Goal: Task Accomplishment & Management: Use online tool/utility

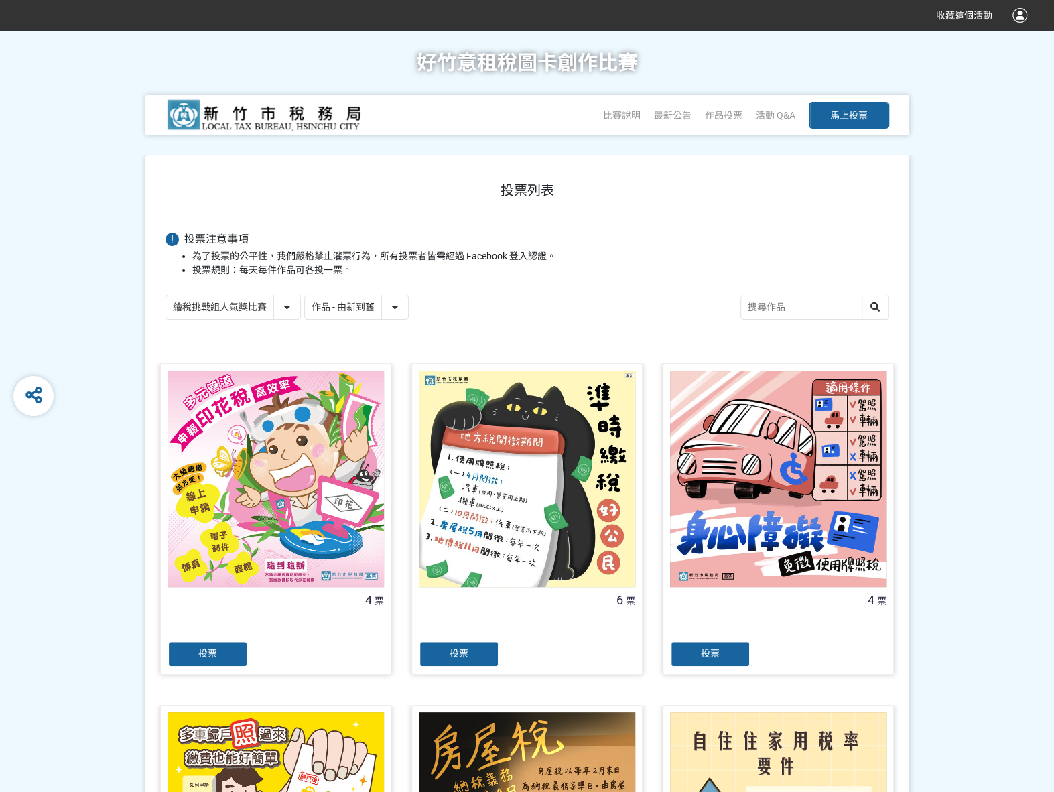
scroll to position [268, 0]
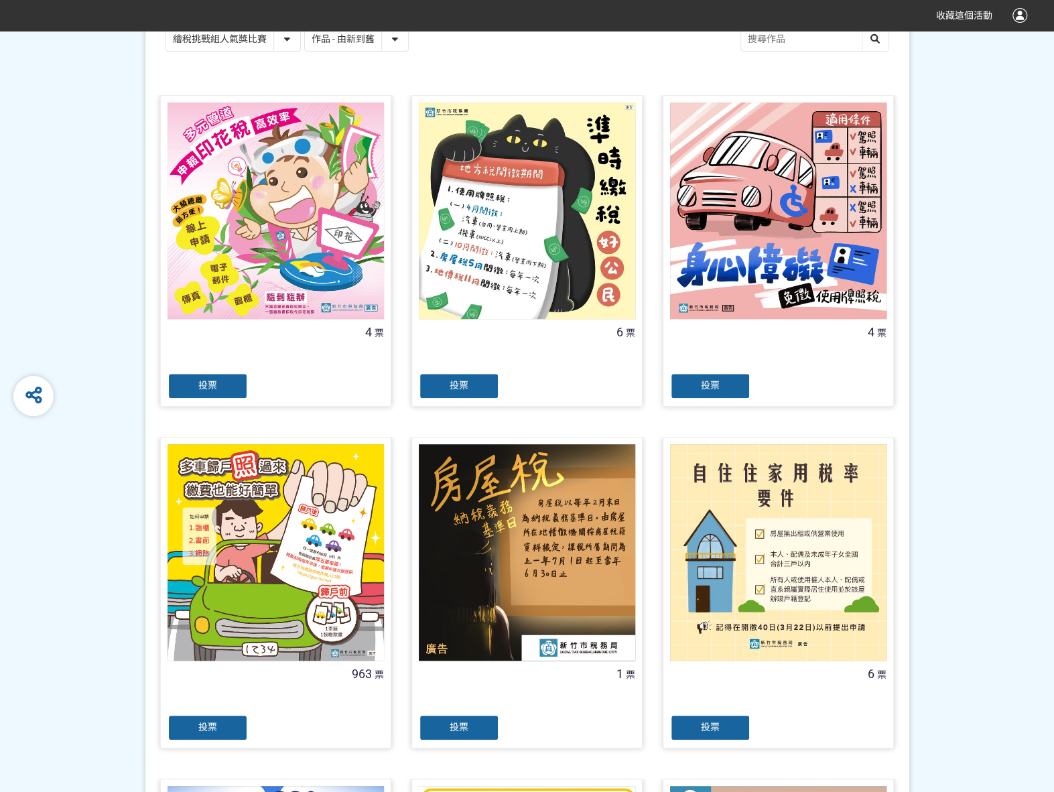
click at [215, 727] on span "投票" at bounding box center [207, 727] width 19 height 11
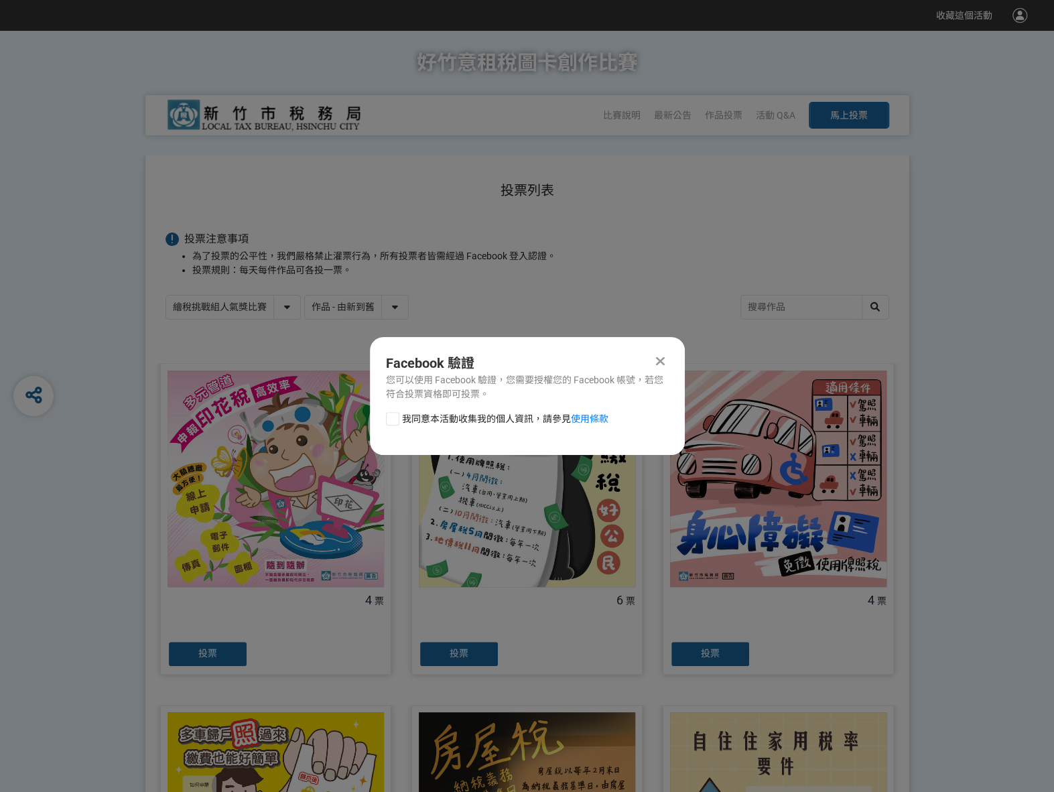
click at [393, 413] on div at bounding box center [392, 418] width 13 height 13
checkbox input "true"
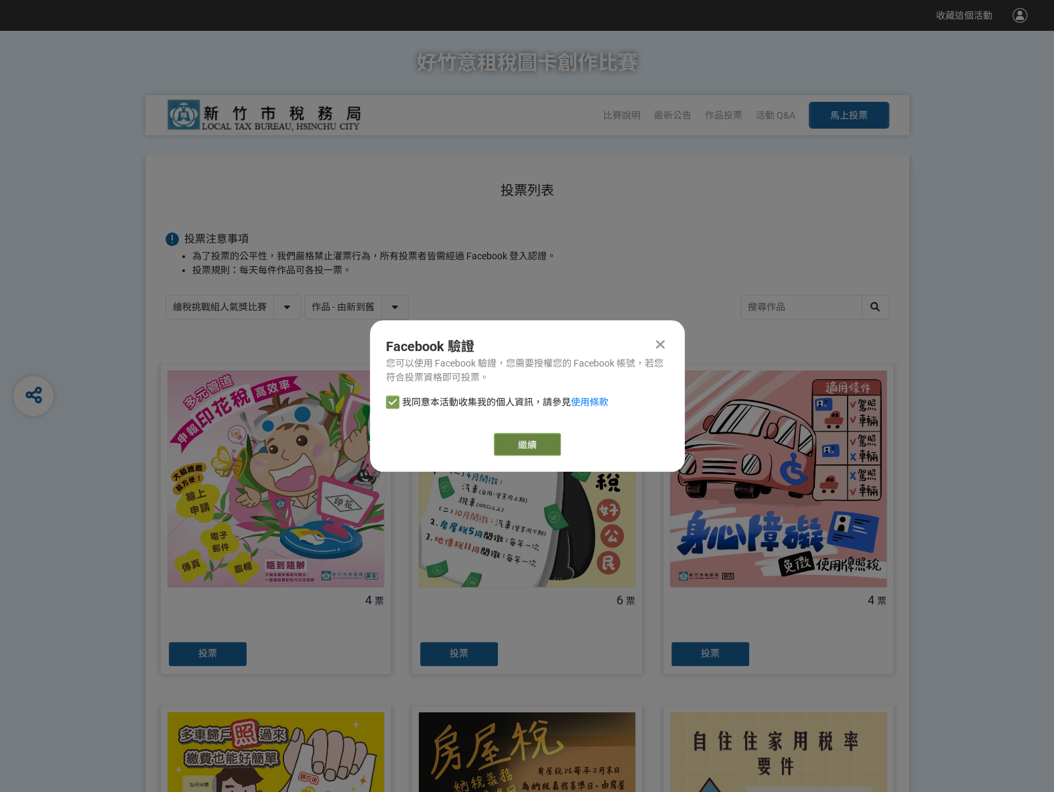
click at [499, 438] on link "繼續" at bounding box center [527, 444] width 67 height 23
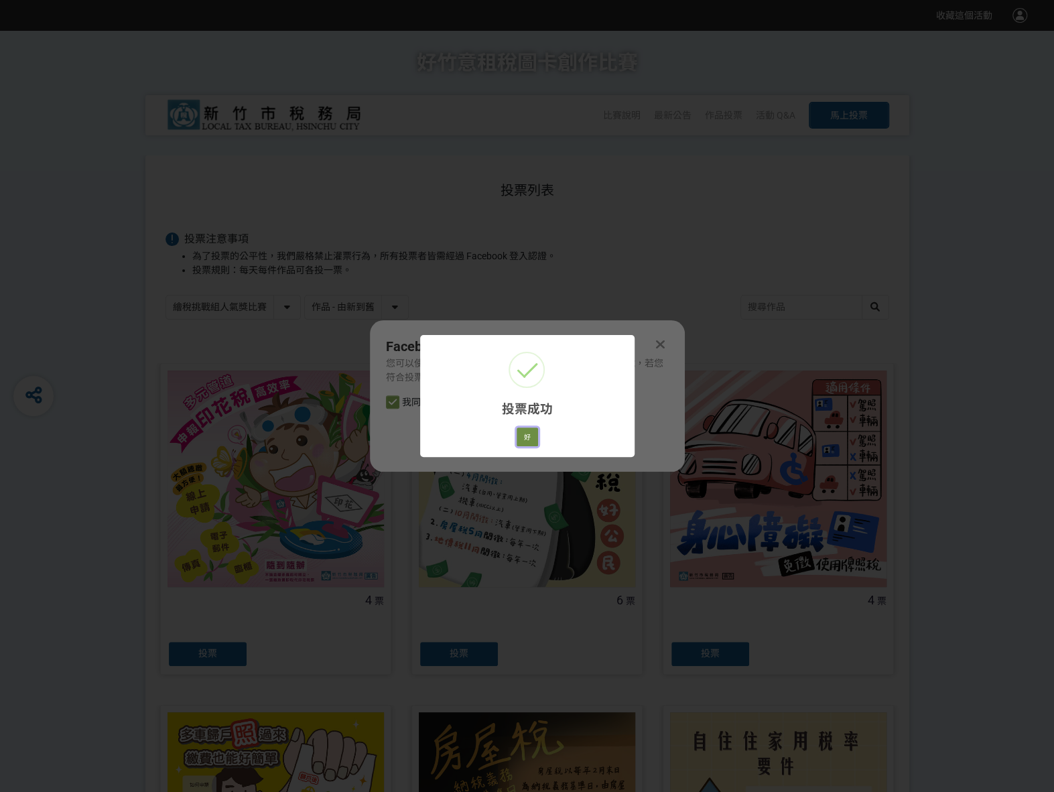
click at [530, 435] on button "好" at bounding box center [527, 437] width 21 height 19
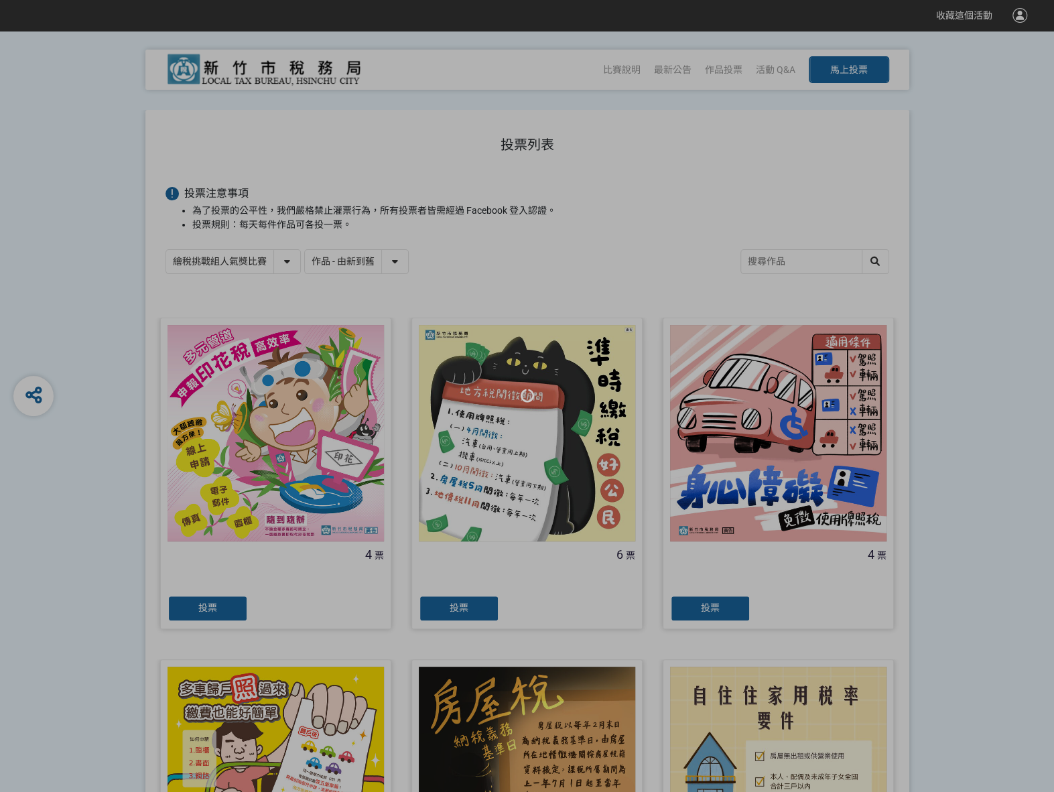
scroll to position [75, 0]
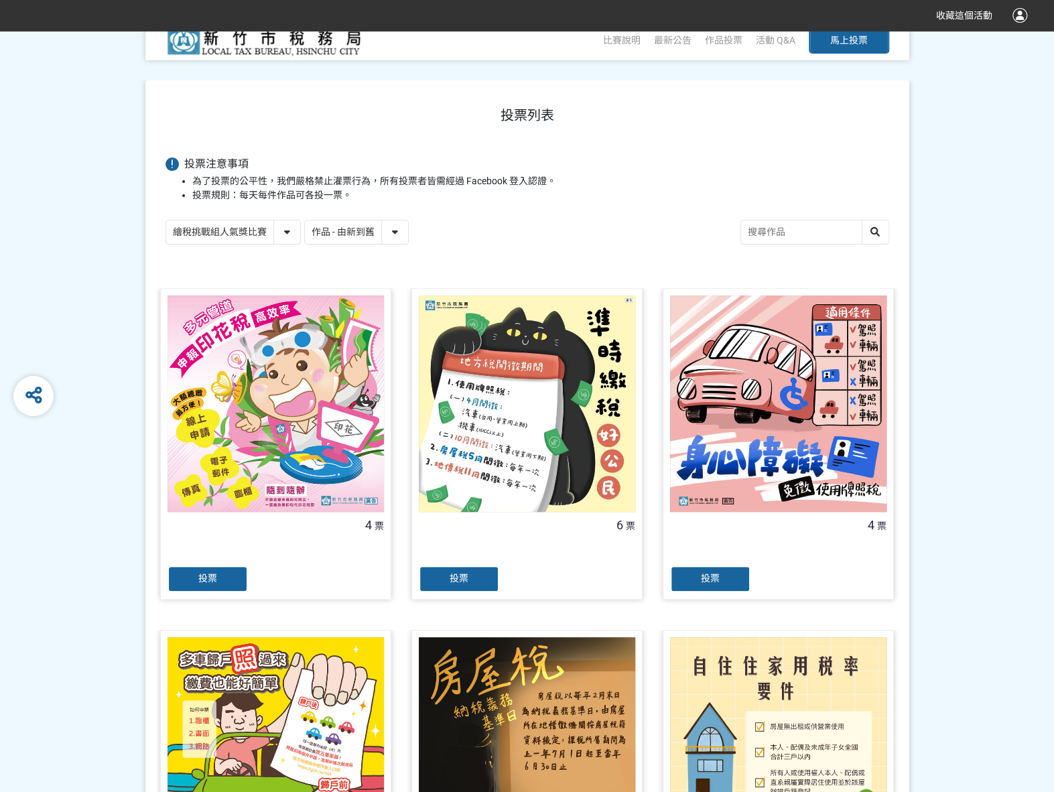
click at [292, 229] on select "繪稅挑戰組人氣獎比賽 活用智繪組人氣獎投票" at bounding box center [233, 232] width 134 height 23
select select "13167"
click at [166, 221] on select "繪稅挑戰組人氣獎比賽 活用智繪組人氣獎投票" at bounding box center [233, 232] width 134 height 23
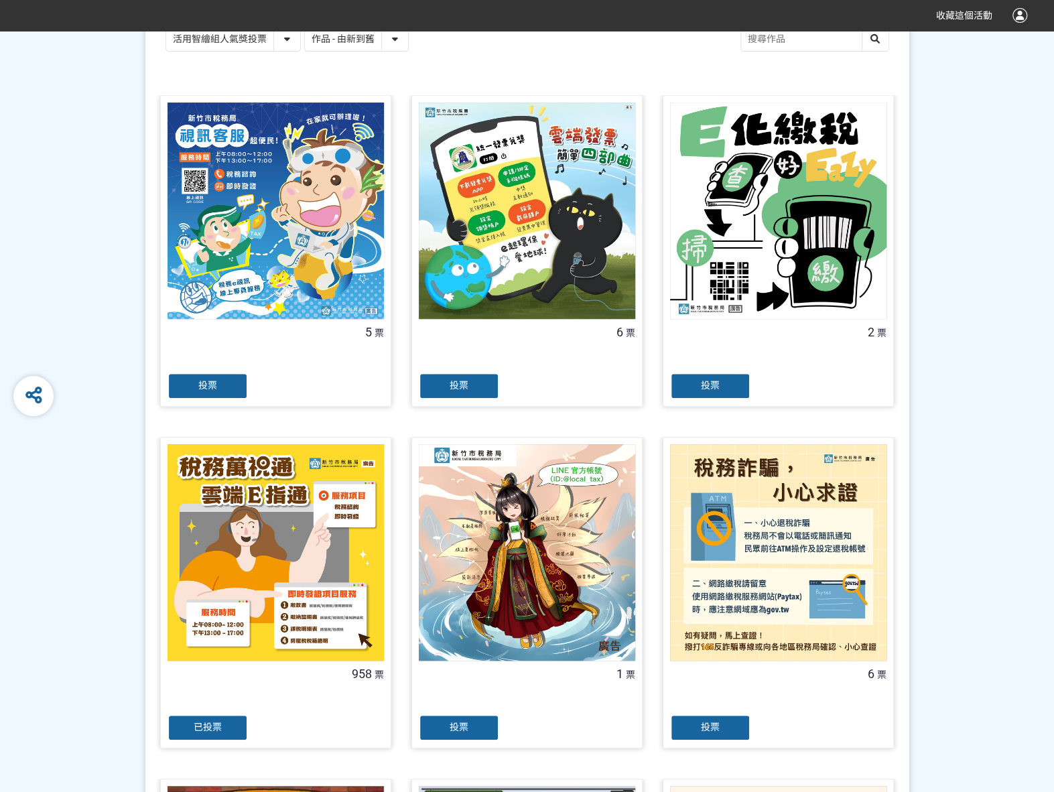
scroll to position [335, 0]
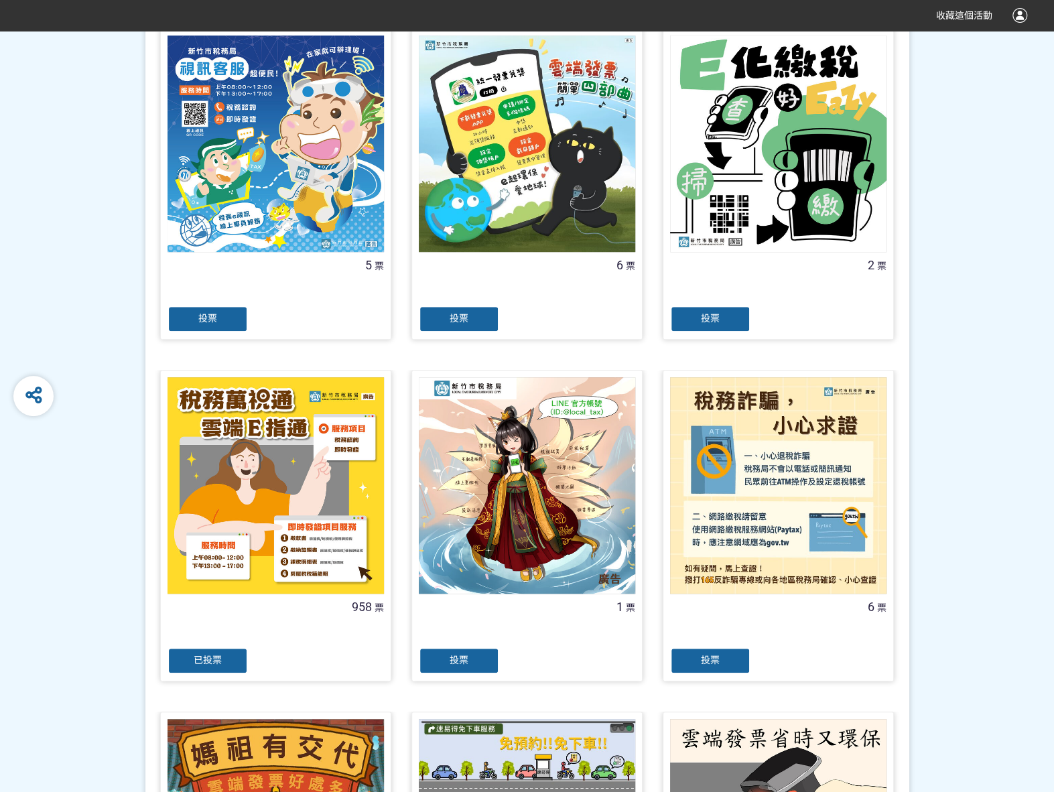
click at [198, 659] on span "已投票" at bounding box center [208, 660] width 28 height 11
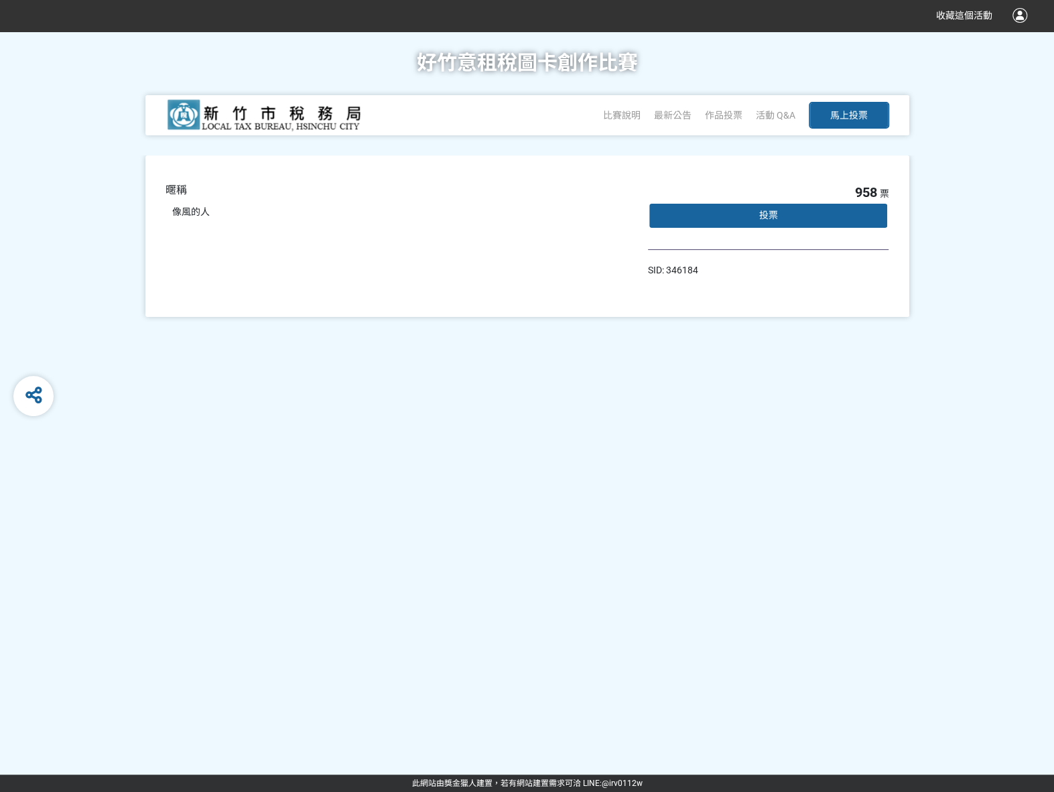
click at [788, 211] on div "投票" at bounding box center [768, 215] width 241 height 27
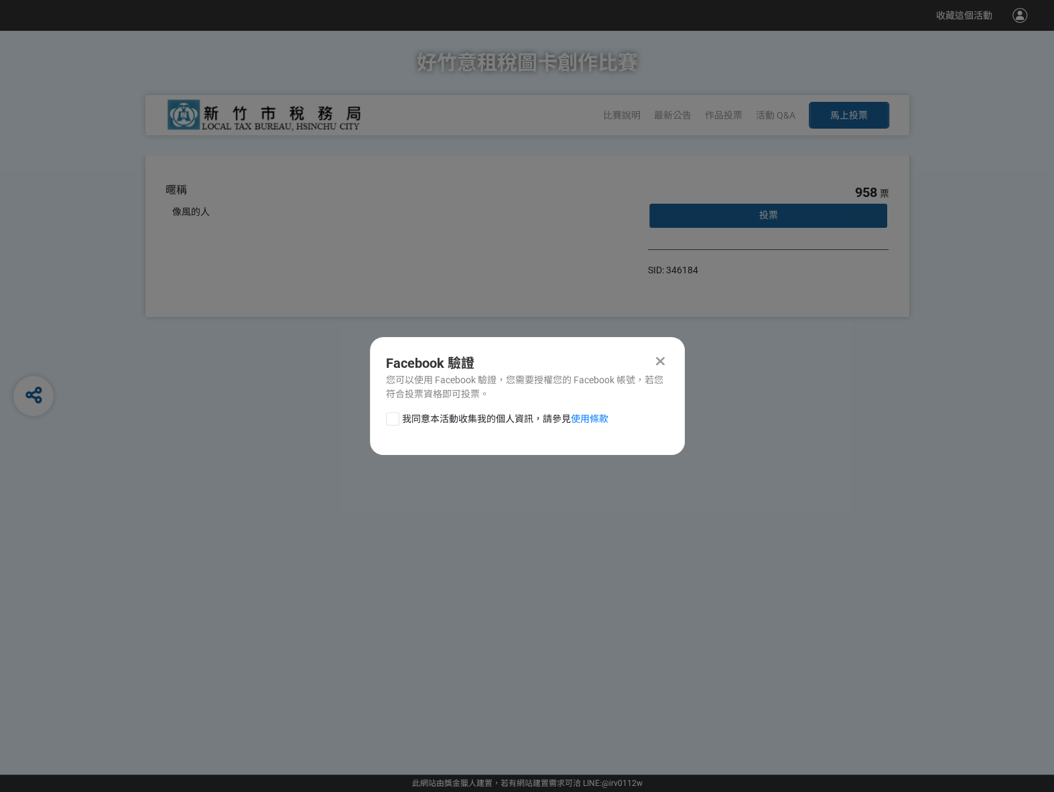
click at [393, 418] on div at bounding box center [392, 418] width 13 height 13
checkbox input "true"
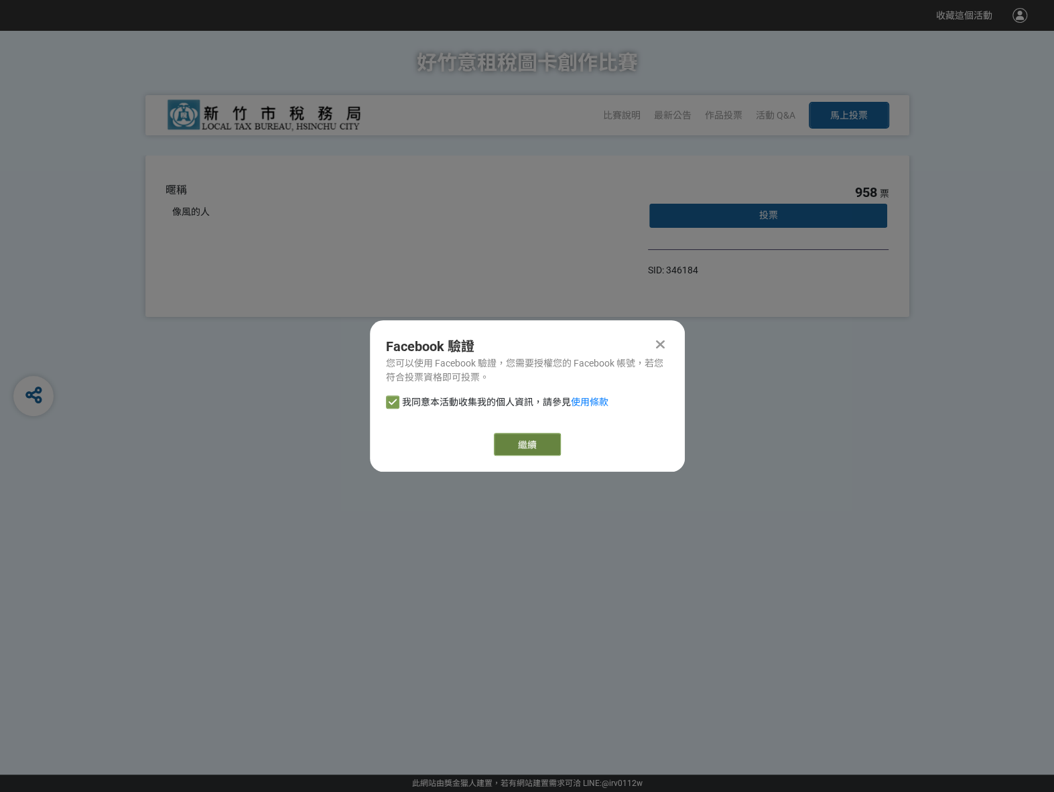
click at [527, 443] on link "繼續" at bounding box center [527, 444] width 67 height 23
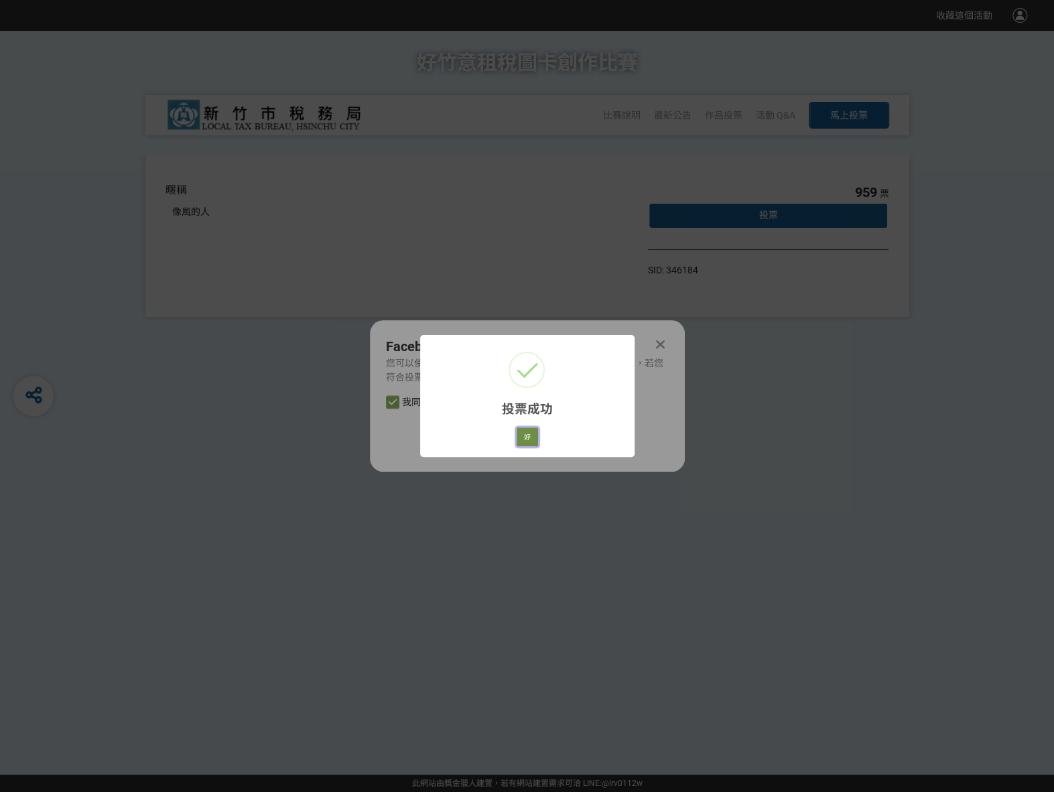
click at [536, 438] on button "好" at bounding box center [527, 437] width 21 height 19
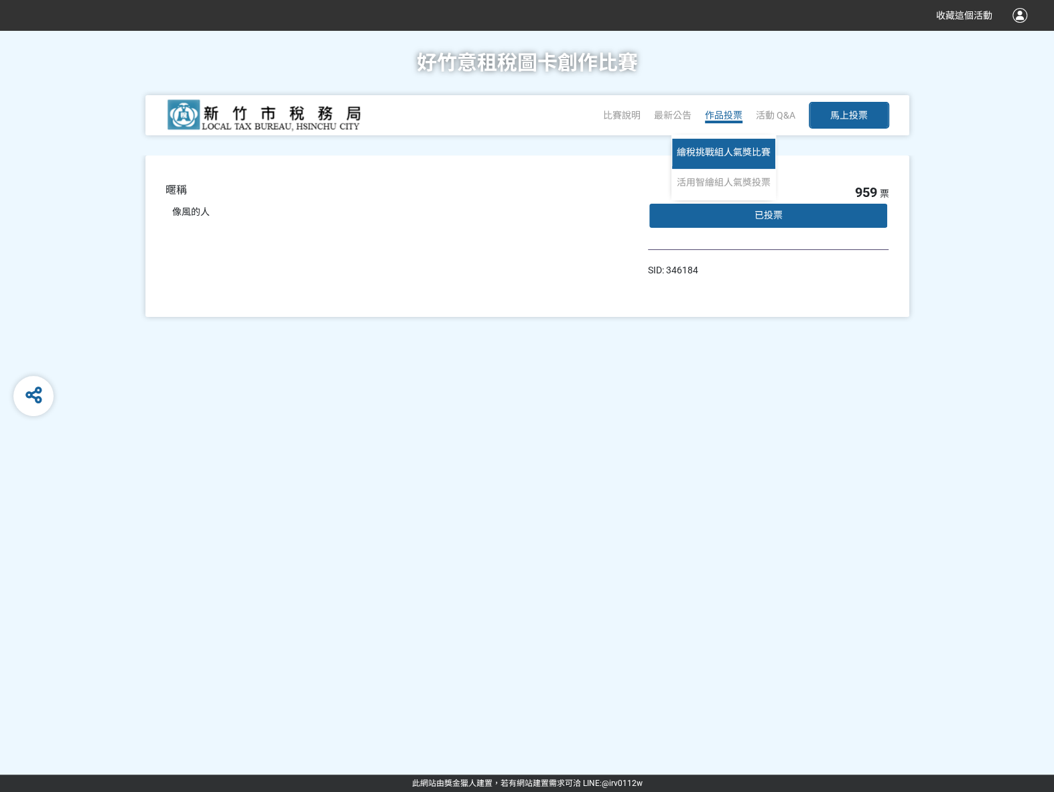
click at [726, 151] on span "繪稅挑戰組人氣獎比賽" at bounding box center [724, 152] width 94 height 11
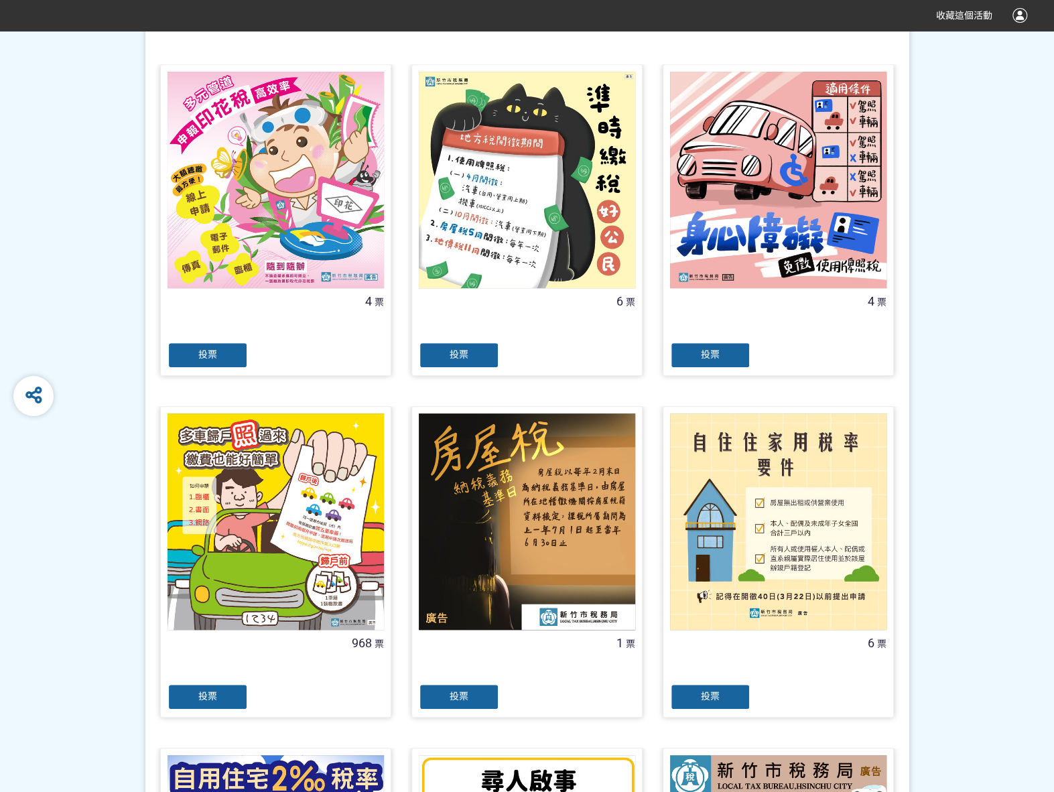
scroll to position [335, 0]
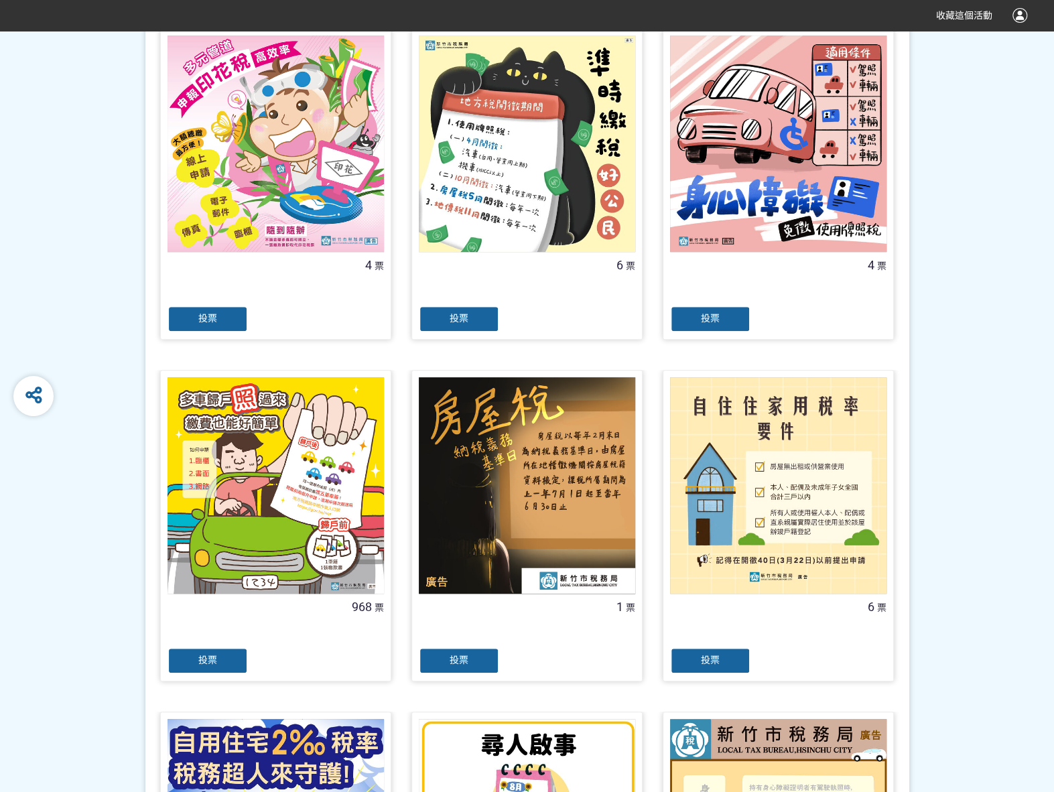
click at [213, 655] on span "投票" at bounding box center [207, 660] width 19 height 11
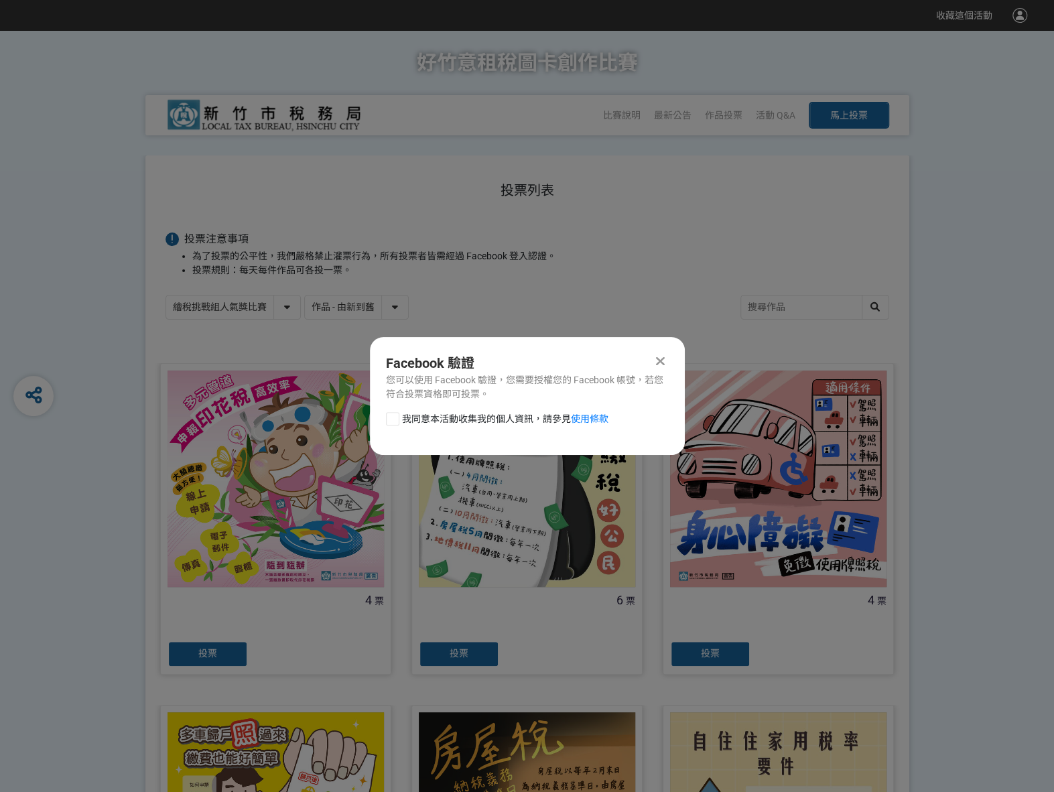
click at [385, 418] on div "我同意本活動收集我的個人資訊，請參見 使用條款" at bounding box center [527, 425] width 315 height 27
click at [389, 415] on div at bounding box center [392, 418] width 13 height 13
checkbox input "true"
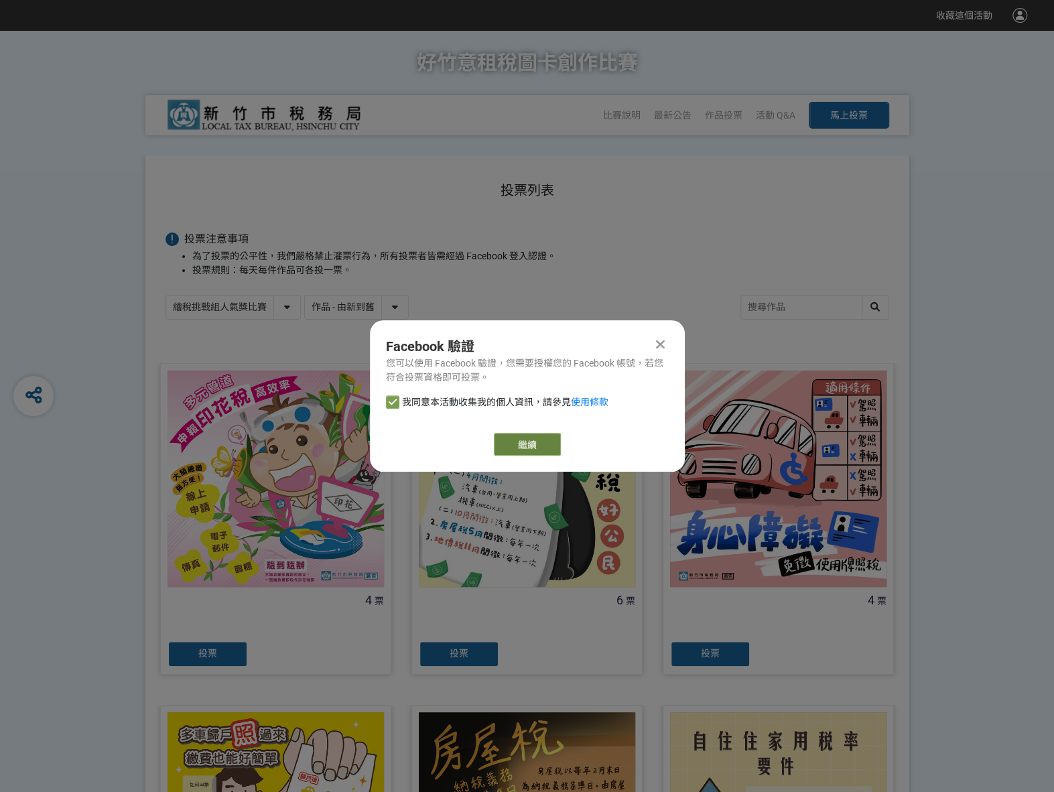
click at [503, 434] on button "繼續" at bounding box center [527, 444] width 67 height 23
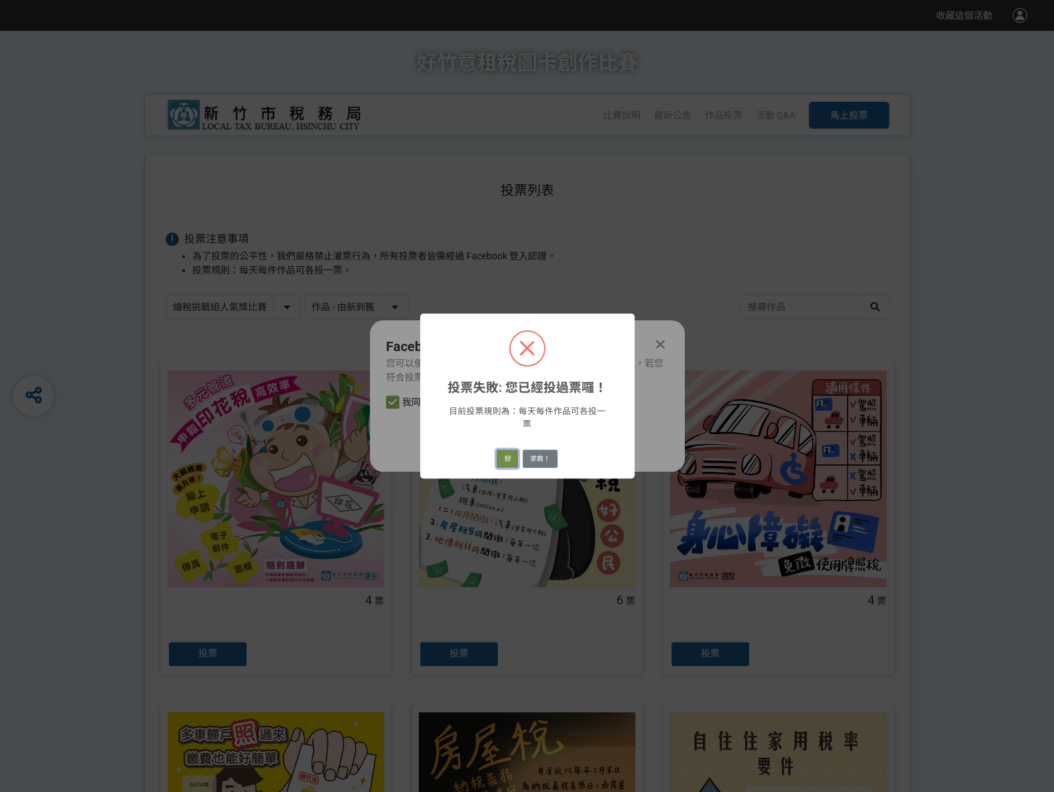
click at [518, 450] on button "好" at bounding box center [507, 459] width 21 height 19
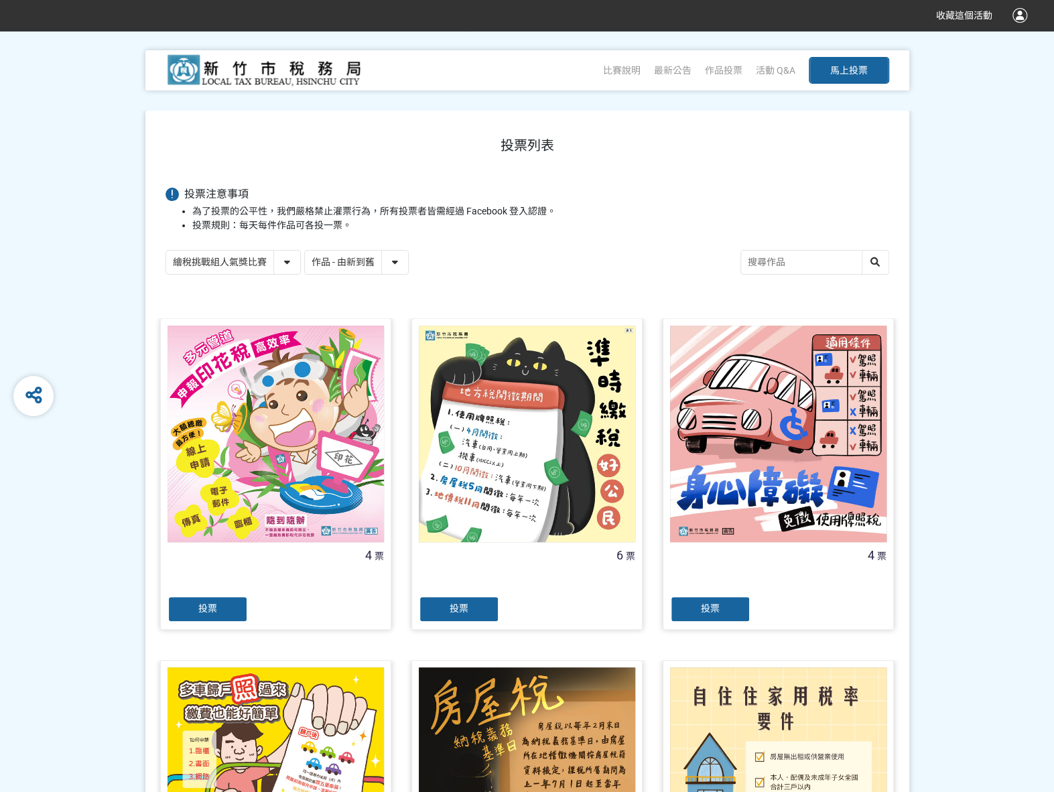
scroll to position [75, 0]
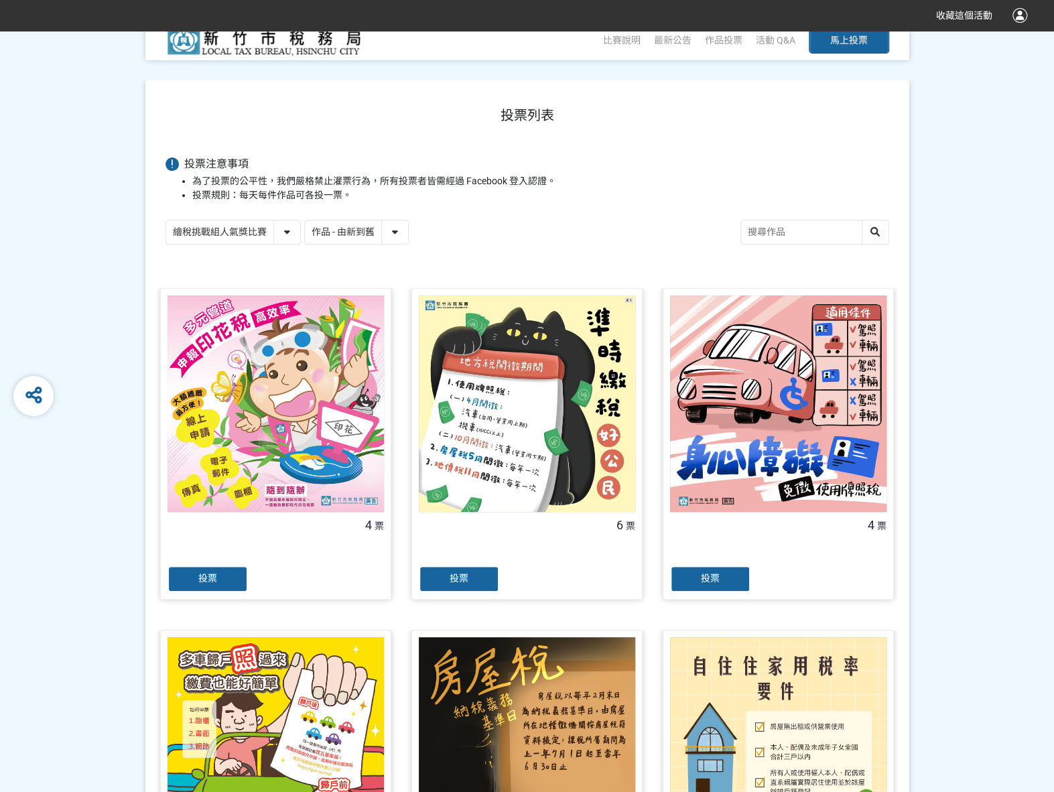
click at [285, 231] on select "繪稅挑戰組人氣獎比賽 活用智繪組人氣獎投票" at bounding box center [233, 232] width 134 height 23
select select "13167"
click at [166, 221] on select "繪稅挑戰組人氣獎比賽 活用智繪組人氣獎投票" at bounding box center [233, 232] width 134 height 23
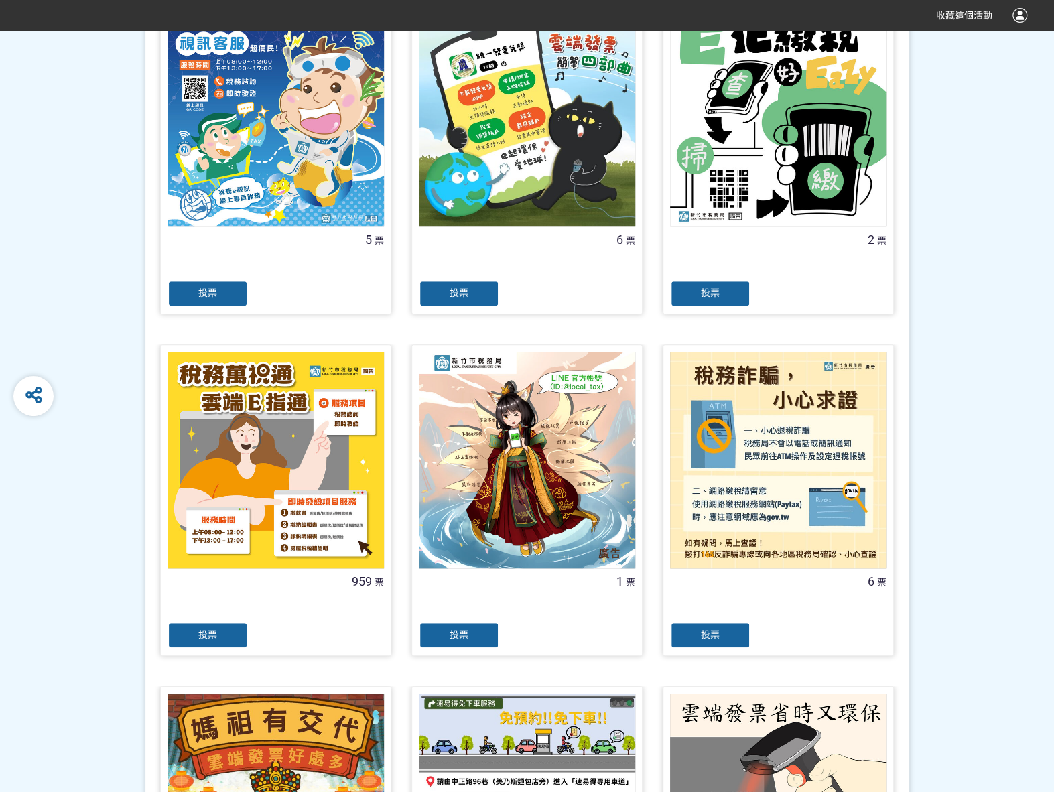
scroll to position [402, 0]
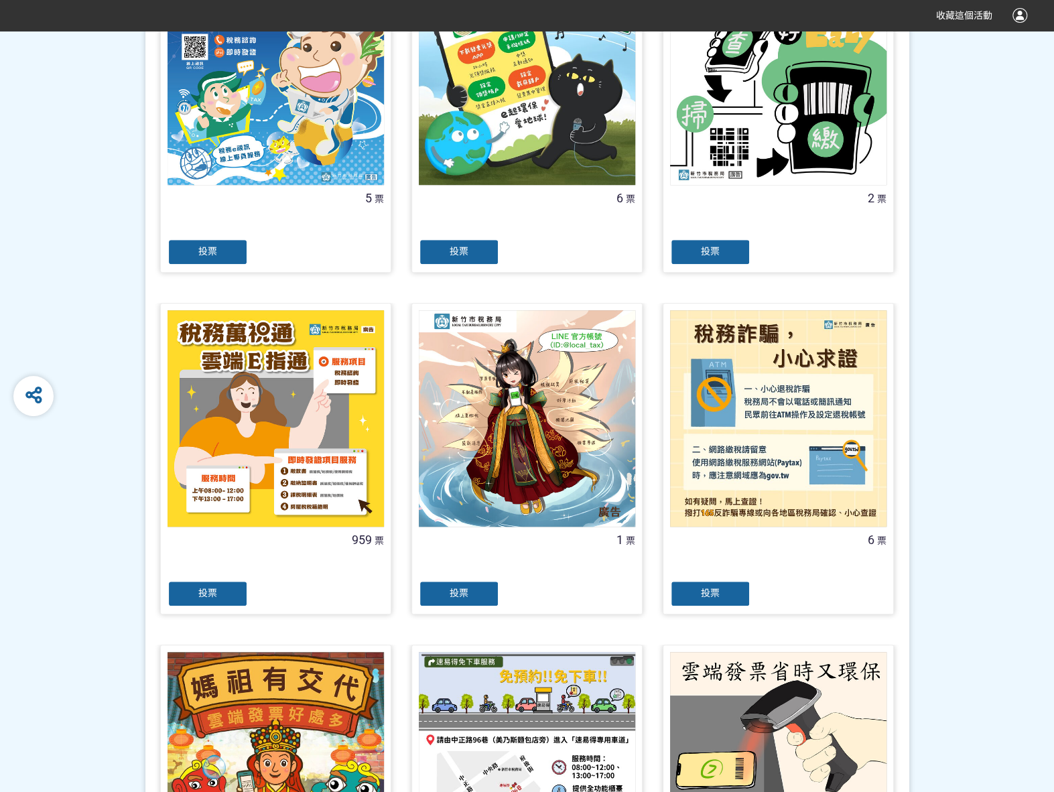
click at [208, 600] on div "投票" at bounding box center [208, 594] width 80 height 27
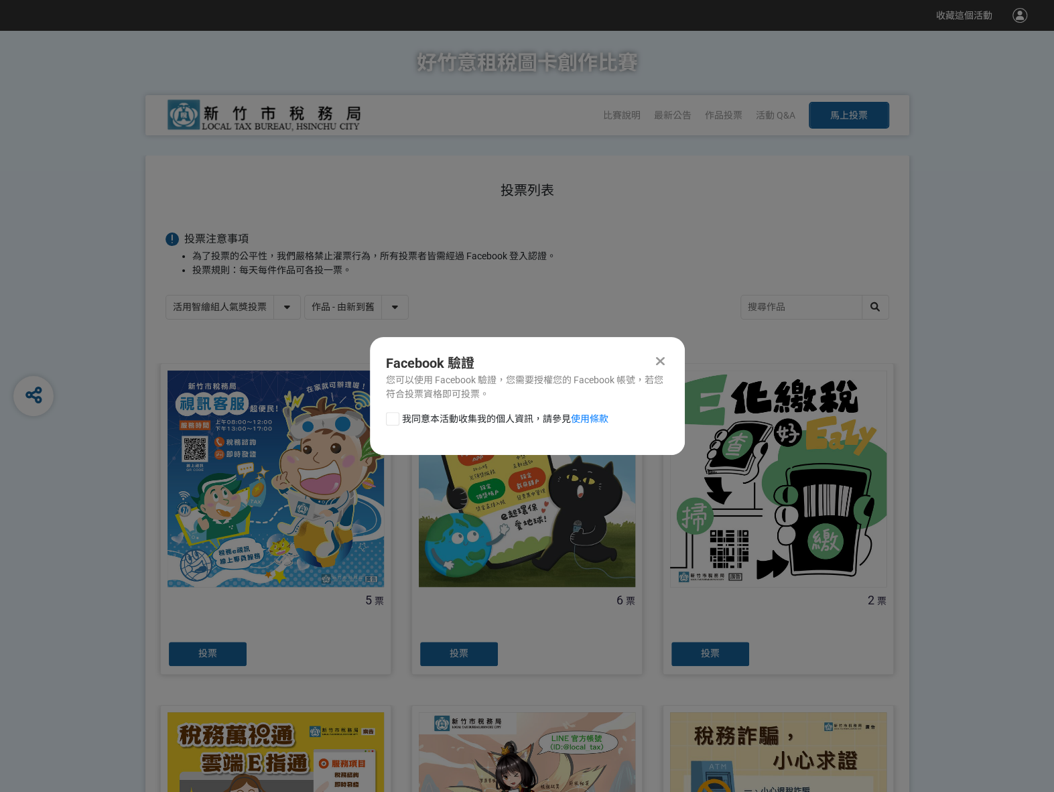
click at [388, 419] on div at bounding box center [392, 418] width 13 height 13
checkbox input "true"
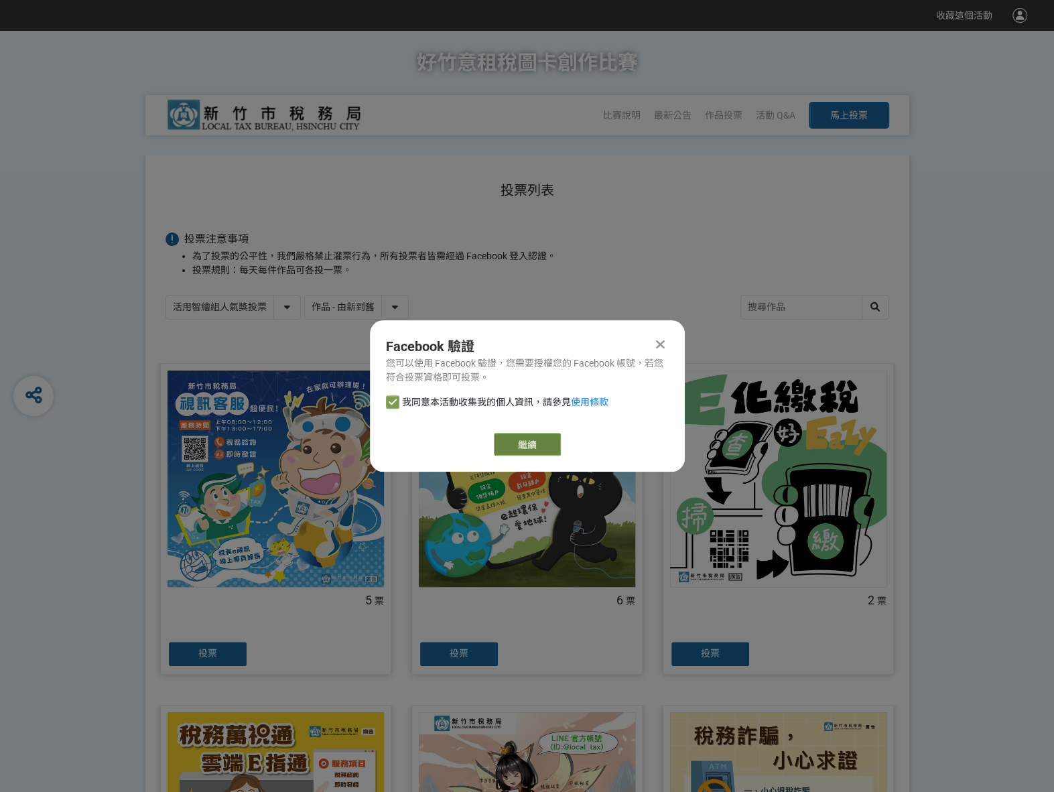
click at [528, 440] on button "繼續" at bounding box center [527, 444] width 67 height 23
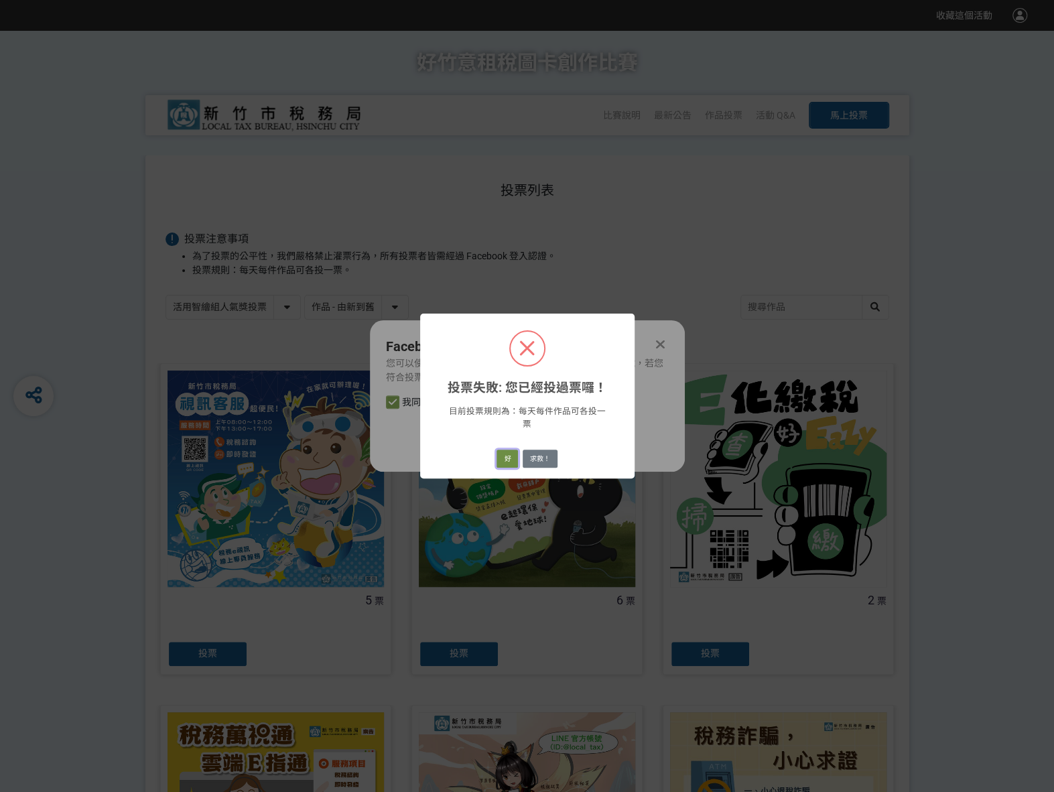
click at [513, 451] on button "好" at bounding box center [507, 459] width 21 height 19
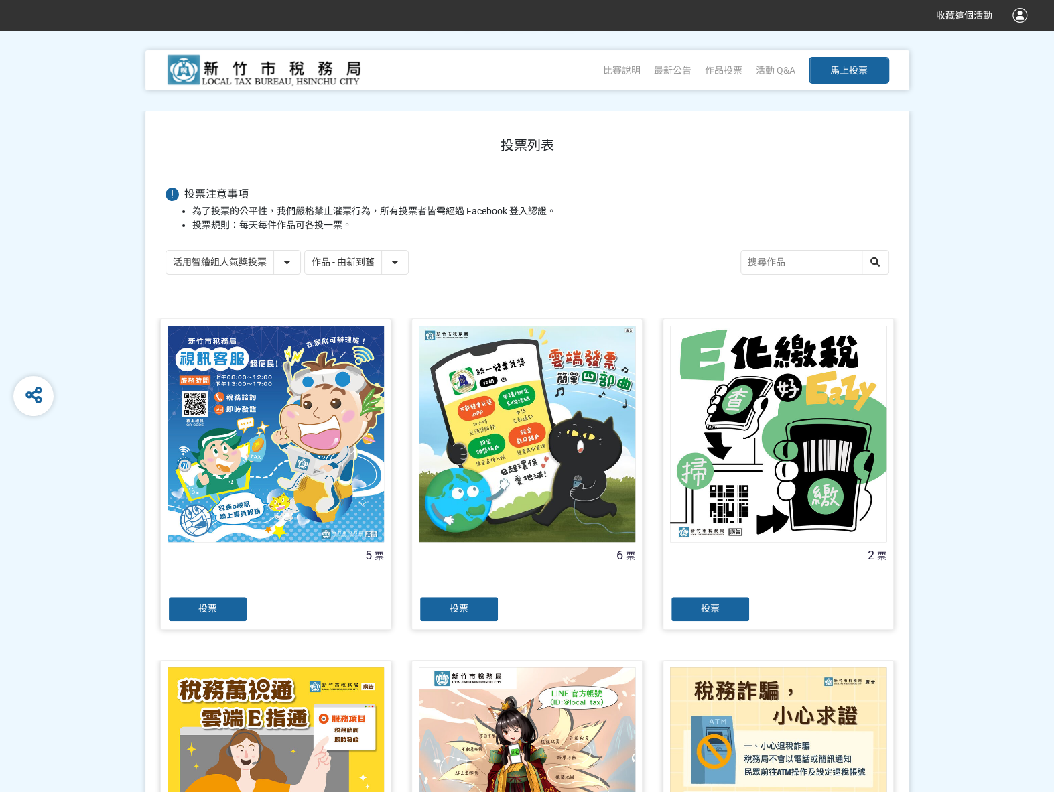
scroll to position [93, 0]
